Goal: Transaction & Acquisition: Obtain resource

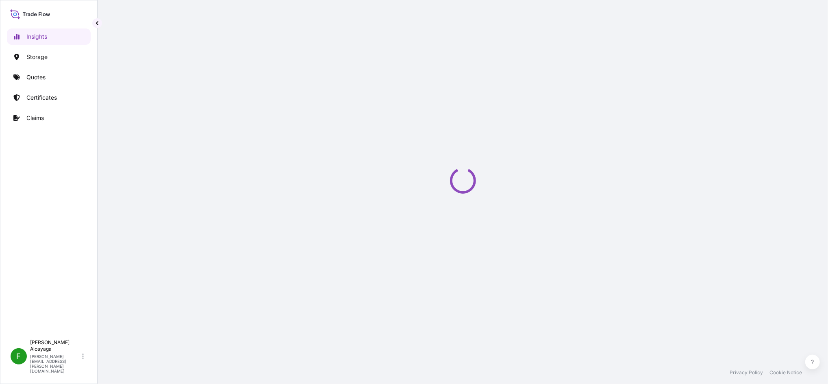
select select "2025"
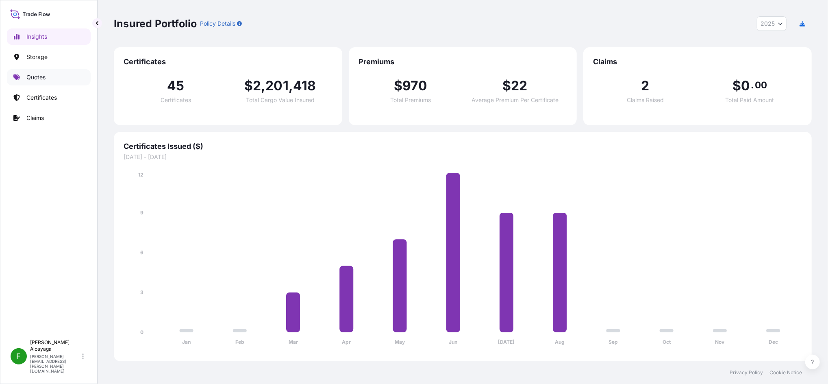
click at [35, 80] on p "Quotes" at bounding box center [35, 77] width 19 height 8
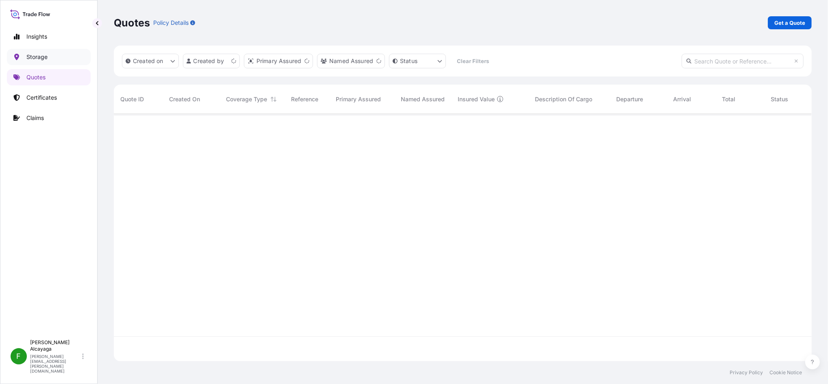
scroll to position [243, 690]
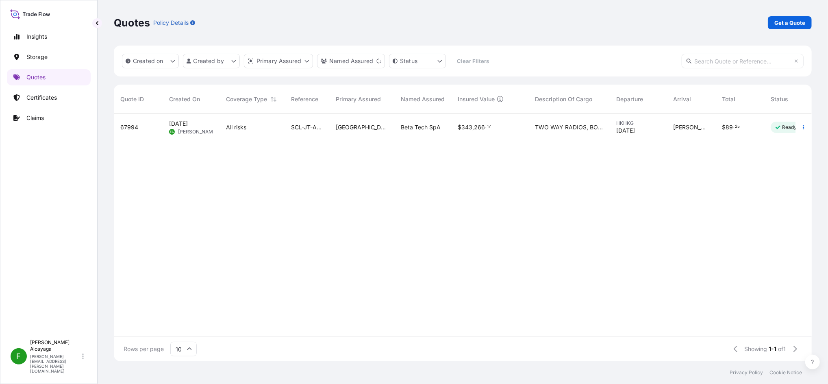
click at [535, 119] on div "TWO WAY RADIOS, BODYCAMS AND ACCESORIES (CHARGER, CABLE, DATA COLLECTION STATIO…" at bounding box center [568, 127] width 81 height 27
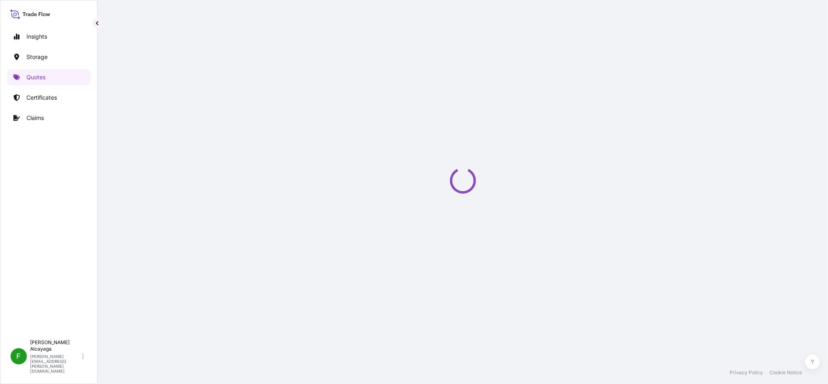
select select "Air"
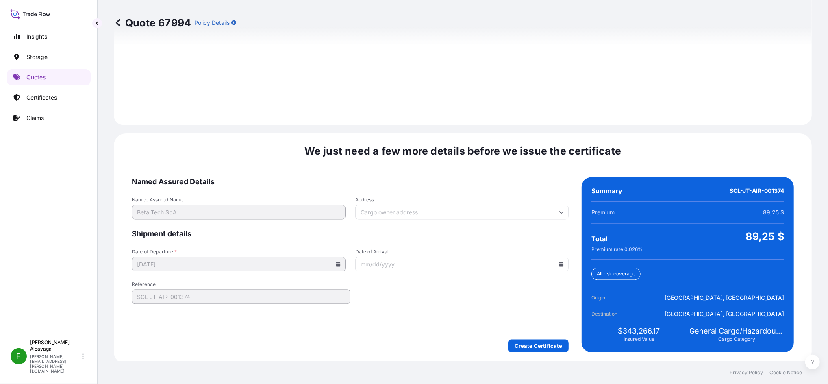
scroll to position [1154, 0]
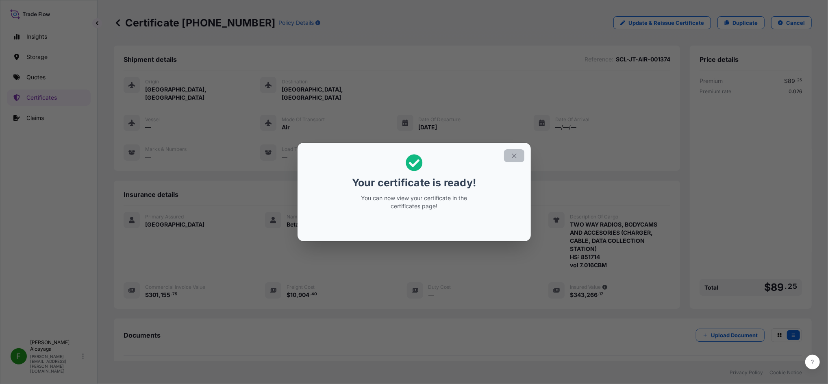
click at [518, 155] on button "button" at bounding box center [514, 155] width 20 height 13
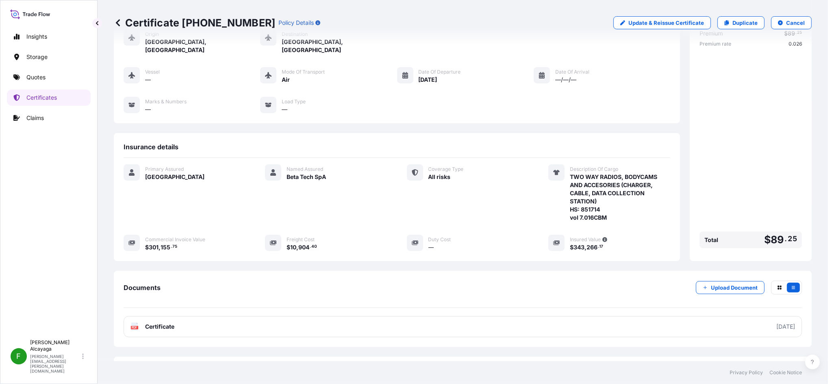
scroll to position [81, 0]
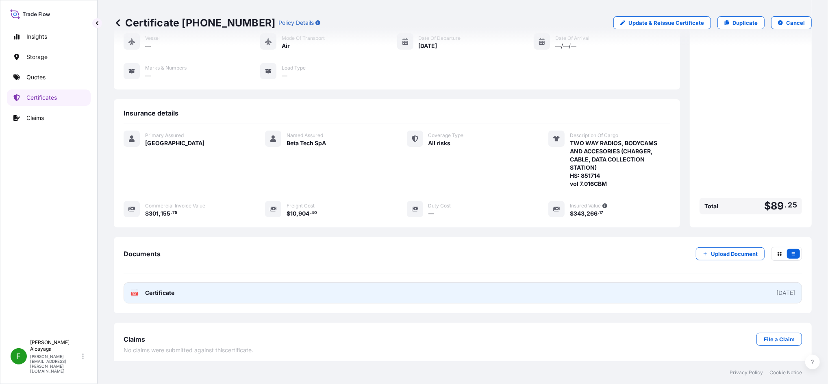
click at [181, 288] on link "PDF Certificate [DATE]" at bounding box center [463, 292] width 678 height 21
